Goal: Check status: Check status

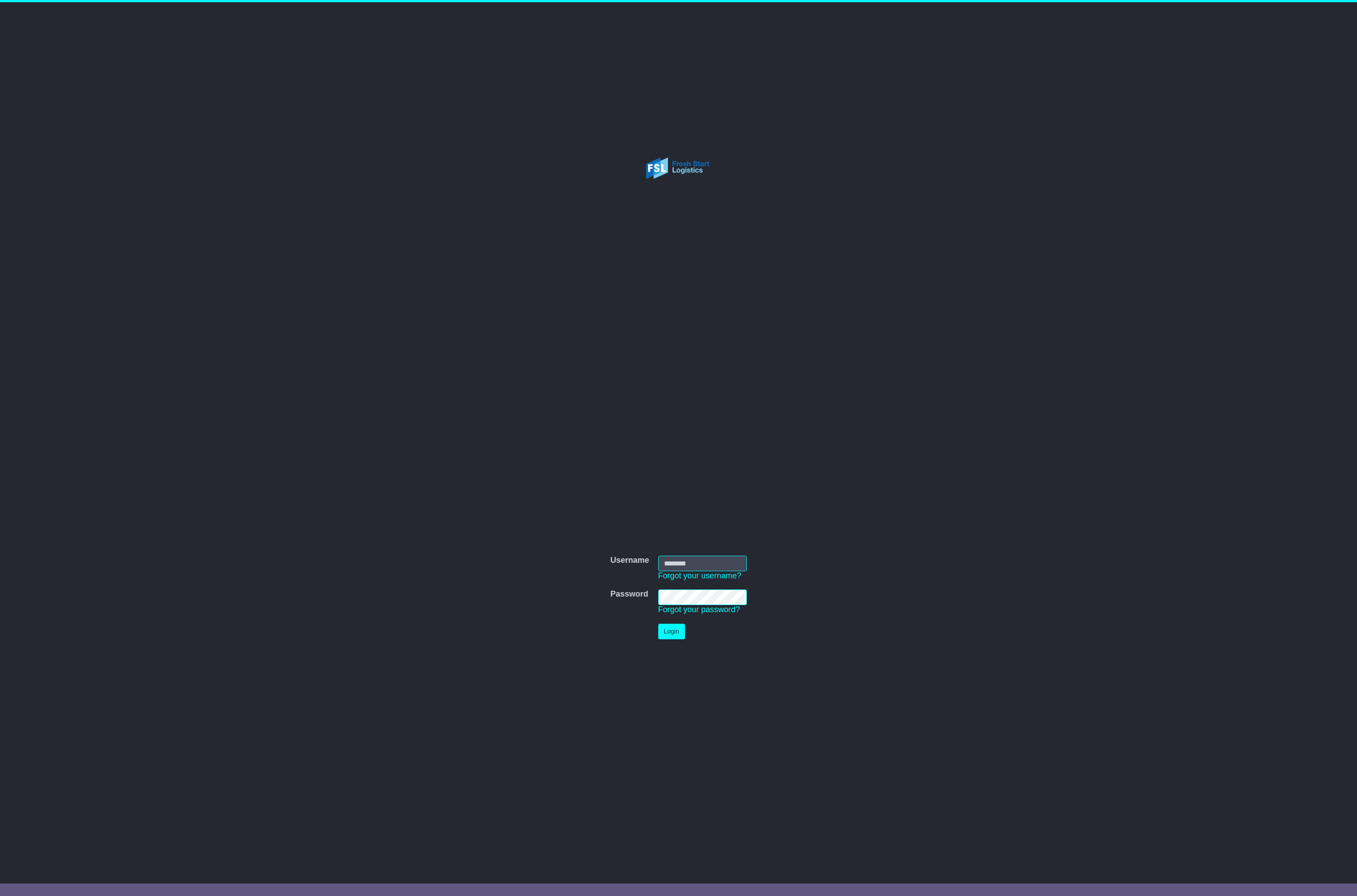
type input "**********"
click at [678, 630] on button "Login" at bounding box center [672, 631] width 27 height 16
